Goal: Information Seeking & Learning: Learn about a topic

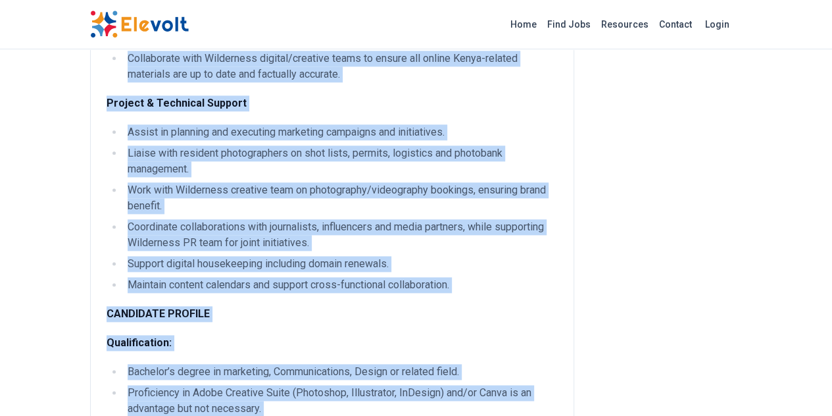
scroll to position [838, 0]
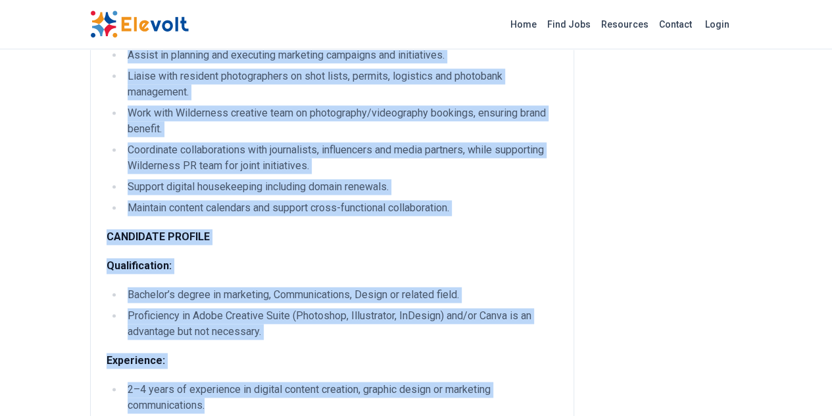
drag, startPoint x: 28, startPoint y: 155, endPoint x: 406, endPoint y: 227, distance: 385.0
copy div "Detailed Responsibilities Content Creation & Copywriting Develop engaging writt…"
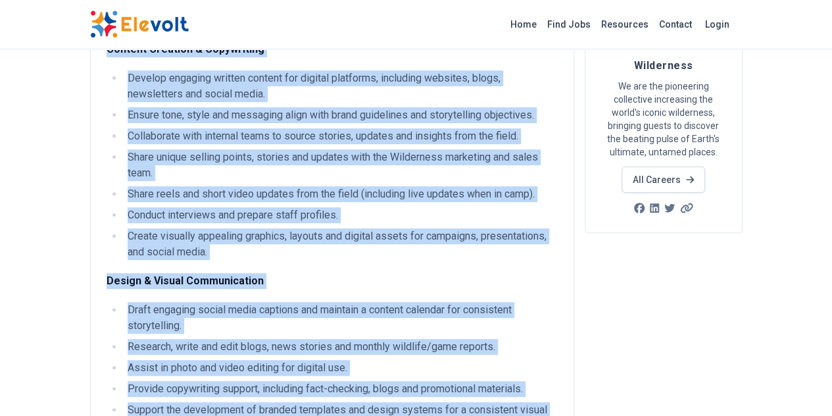
scroll to position [0, 0]
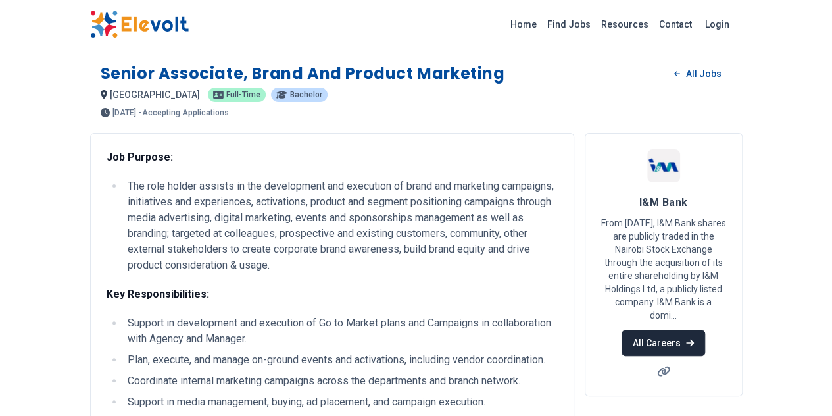
click at [705, 329] on link "All Careers" at bounding box center [663, 342] width 84 height 26
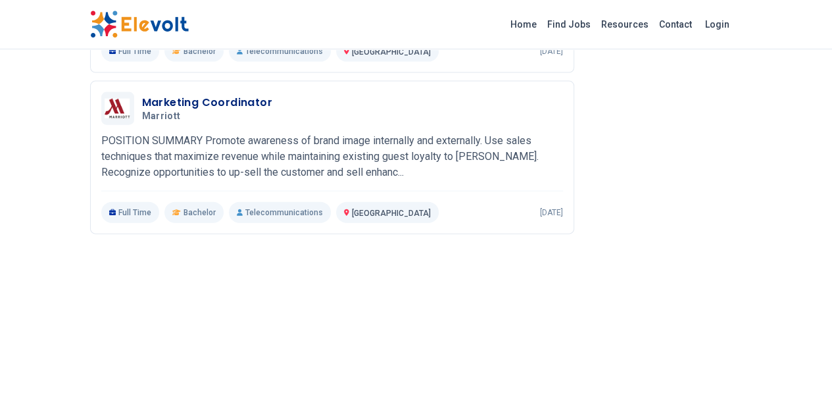
scroll to position [1390, 0]
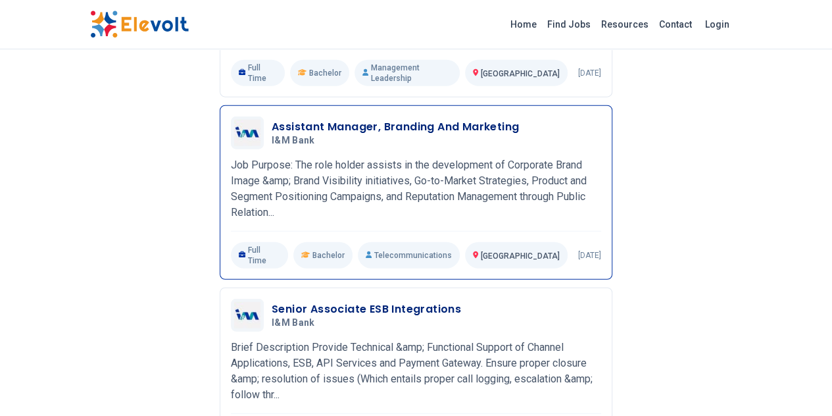
scroll to position [1666, 0]
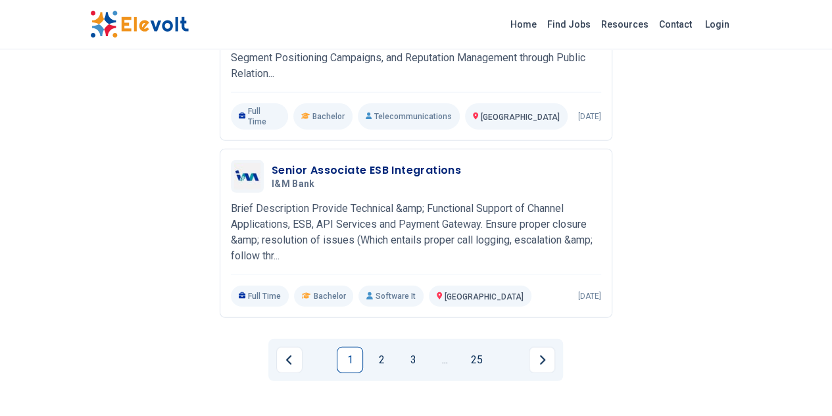
click at [391, 347] on link "2" at bounding box center [381, 360] width 26 height 26
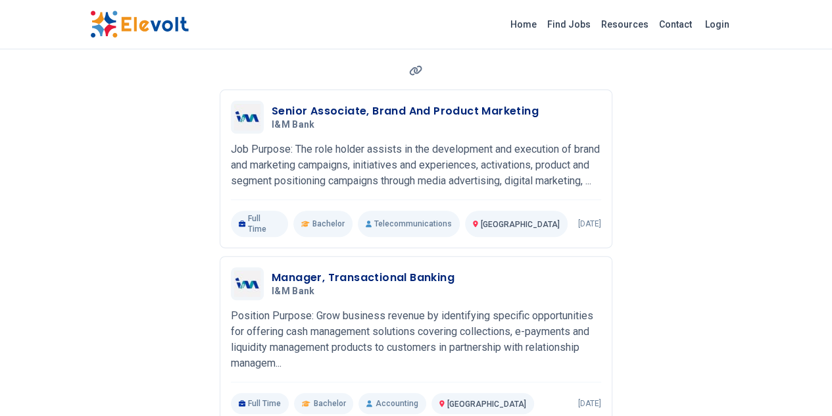
scroll to position [175, 0]
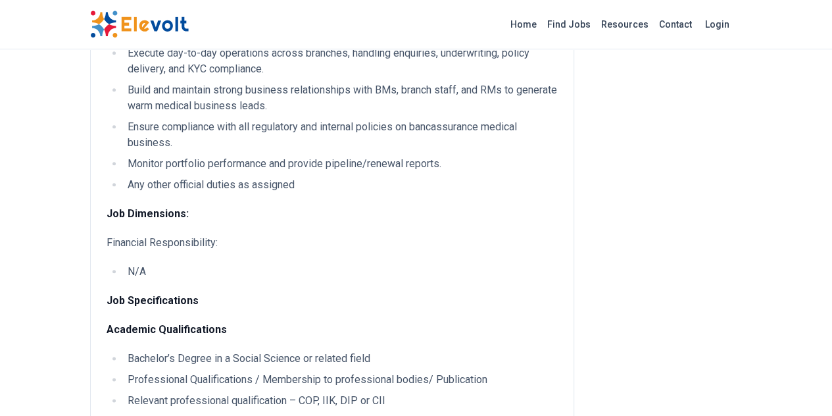
scroll to position [614, 0]
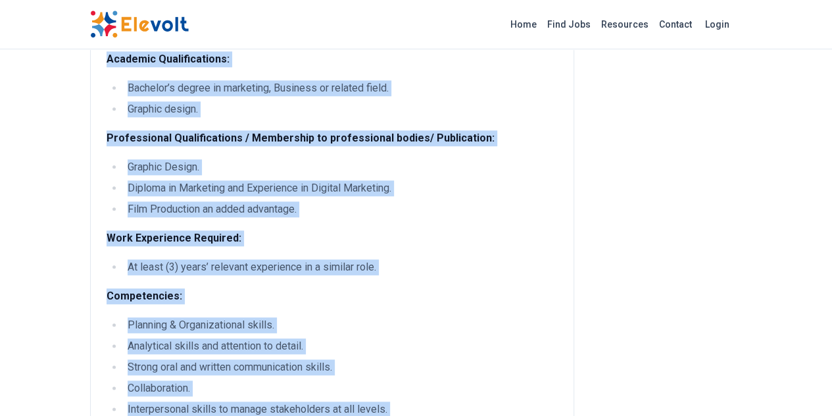
scroll to position [681, 0]
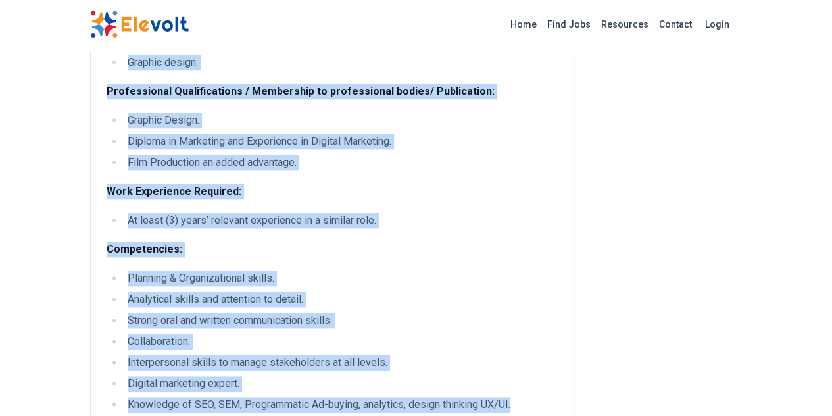
drag, startPoint x: 49, startPoint y: 181, endPoint x: 395, endPoint y: 285, distance: 360.7
copy div "The role holder is responsible for executing digital marketing campaigns and de…"
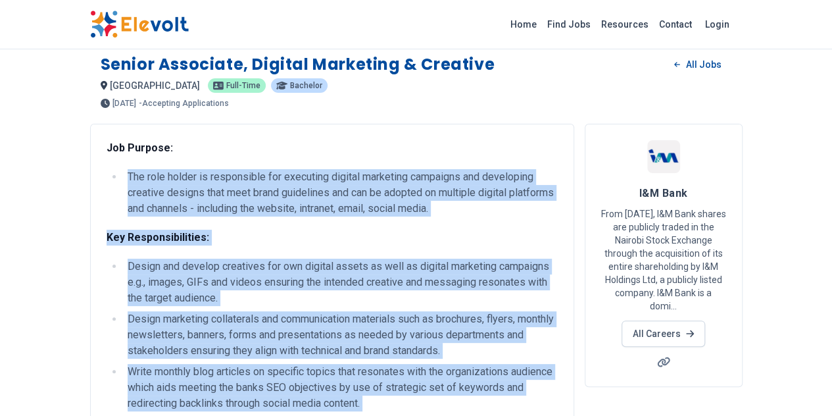
scroll to position [0, 0]
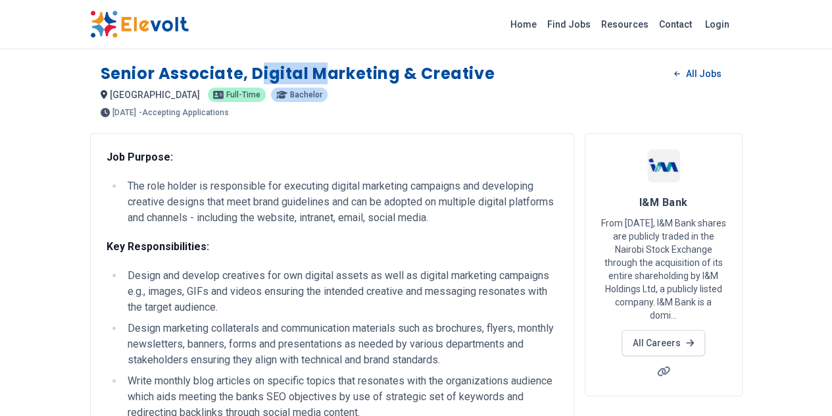
drag, startPoint x: 179, startPoint y: 72, endPoint x: 188, endPoint y: 74, distance: 9.6
click at [236, 70] on h1 "Senior Associate, Digital Marketing & Creative" at bounding box center [298, 73] width 395 height 21
drag, startPoint x: 172, startPoint y: 72, endPoint x: 415, endPoint y: 68, distance: 243.4
click at [415, 68] on div "Senior Associate, Digital Marketing & Creative All Jobs" at bounding box center [416, 73] width 631 height 21
copy h1 "Digital Marketing & Creative"
